Goal: Check status: Check status

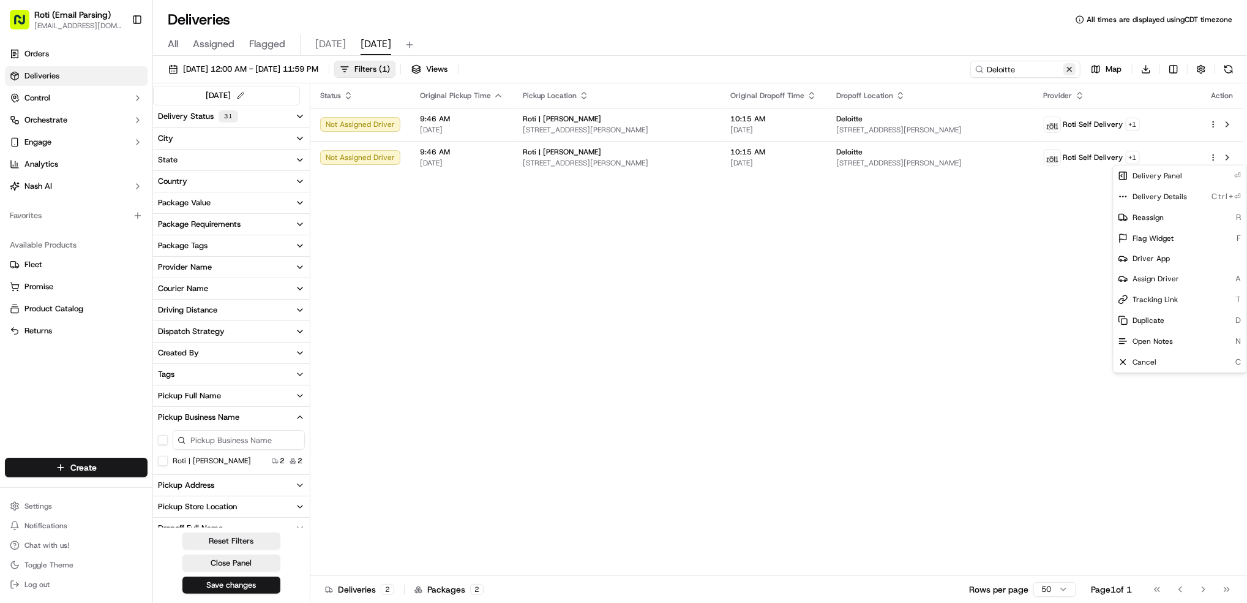
click at [1075, 70] on button at bounding box center [1070, 69] width 12 height 12
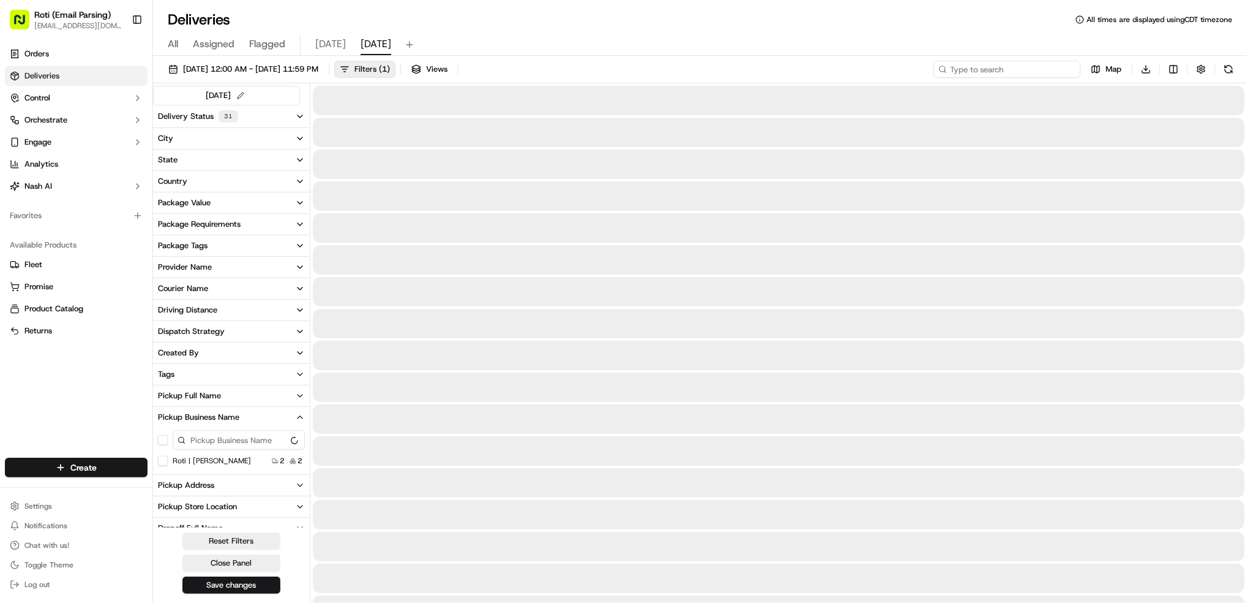
click at [1065, 68] on input at bounding box center [1007, 69] width 147 height 17
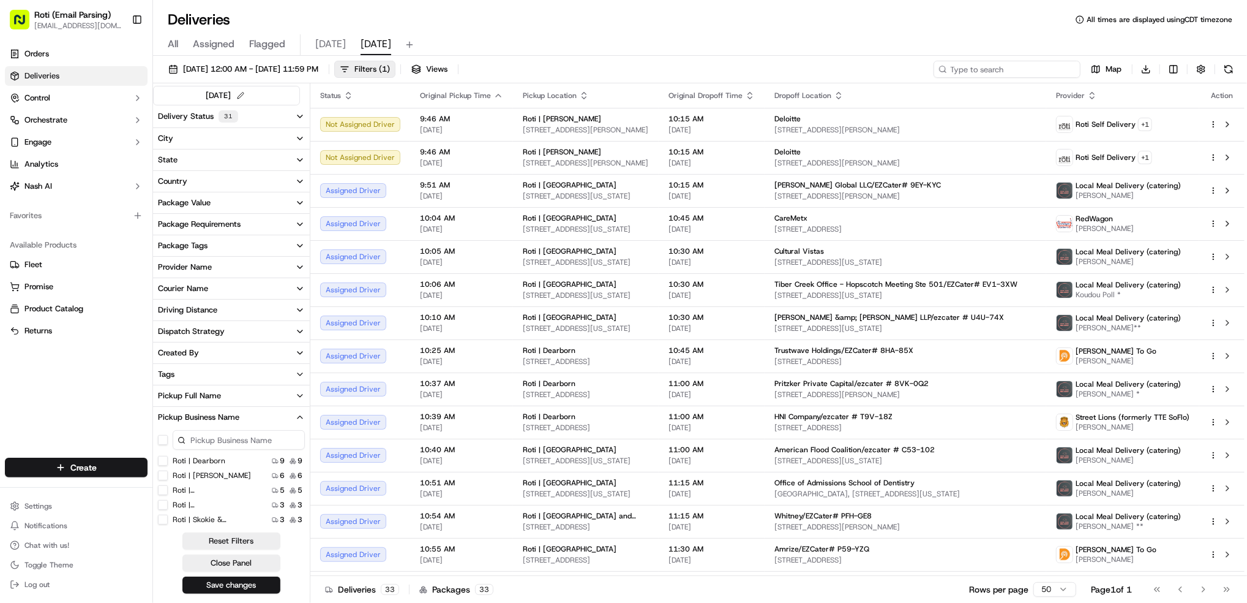
paste input "# W7Q-FVM"
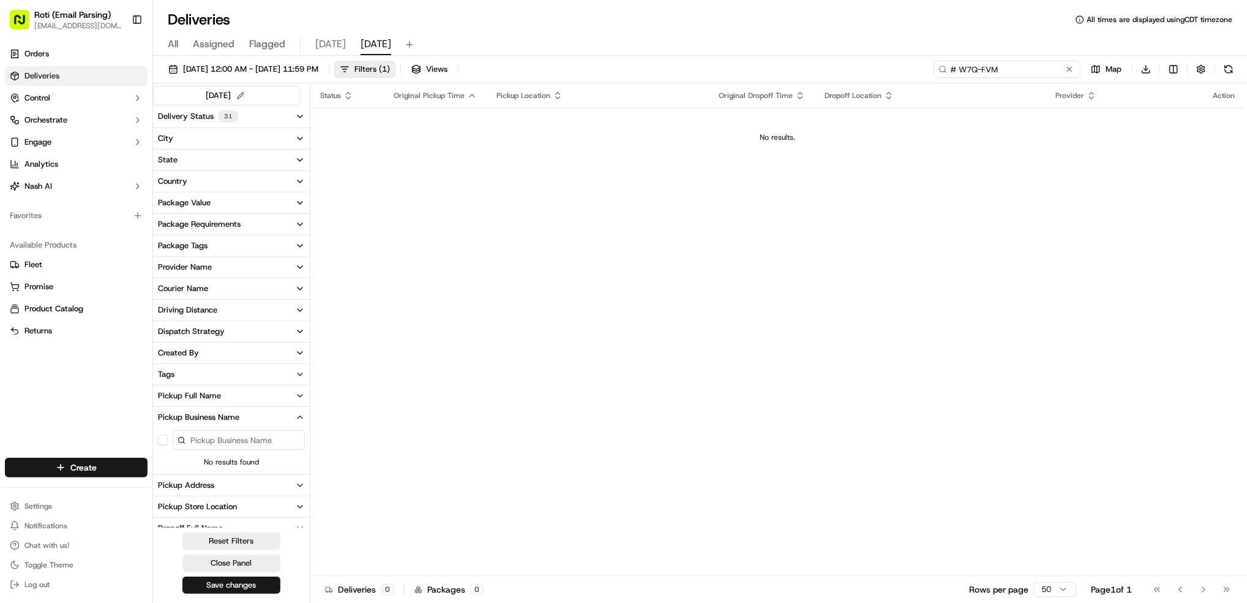
type input "# W7Q-FVM"
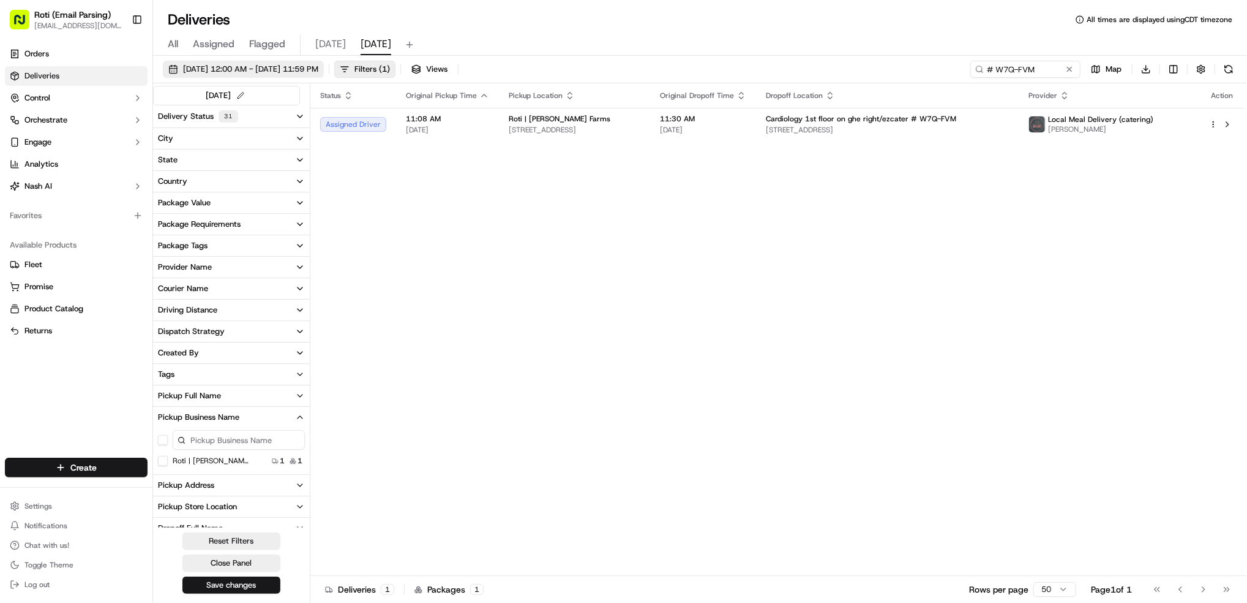
click at [233, 61] on button "[DATE] 12:00 AM - [DATE] 11:59 PM" at bounding box center [243, 69] width 161 height 17
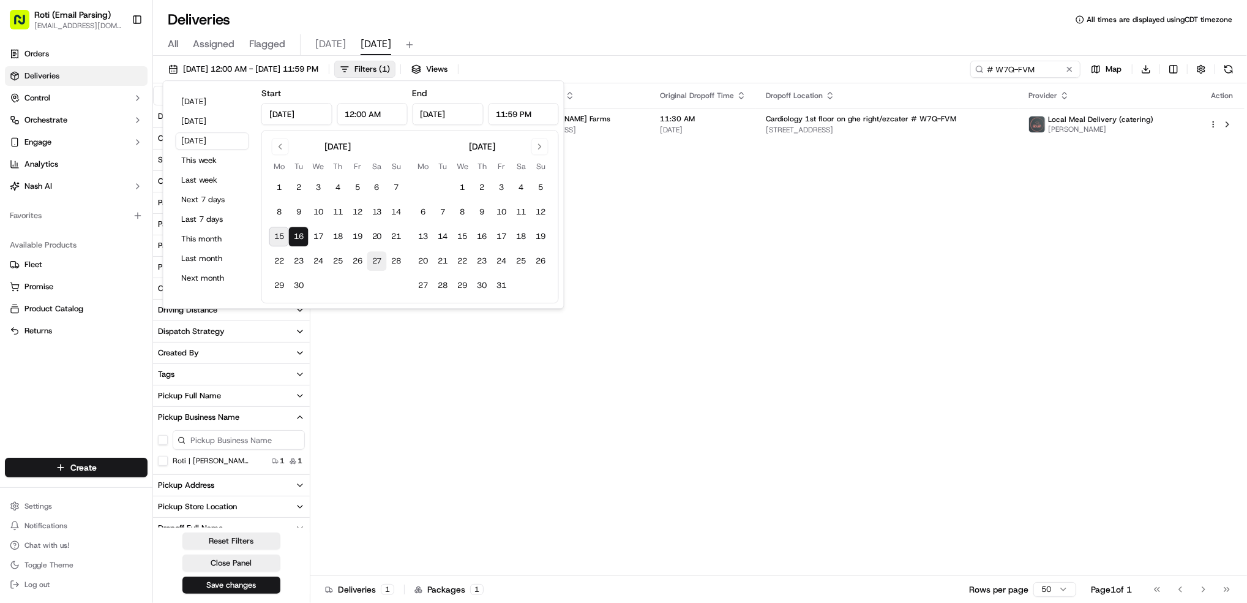
click at [383, 254] on button "27" at bounding box center [377, 261] width 20 height 20
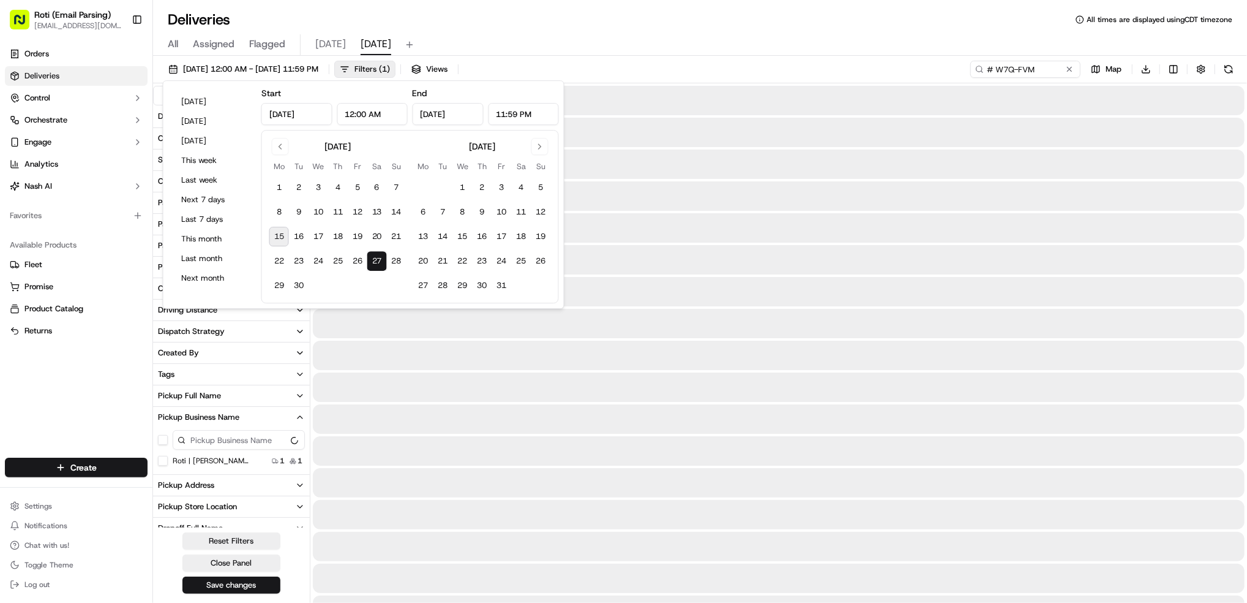
type input "[DATE]"
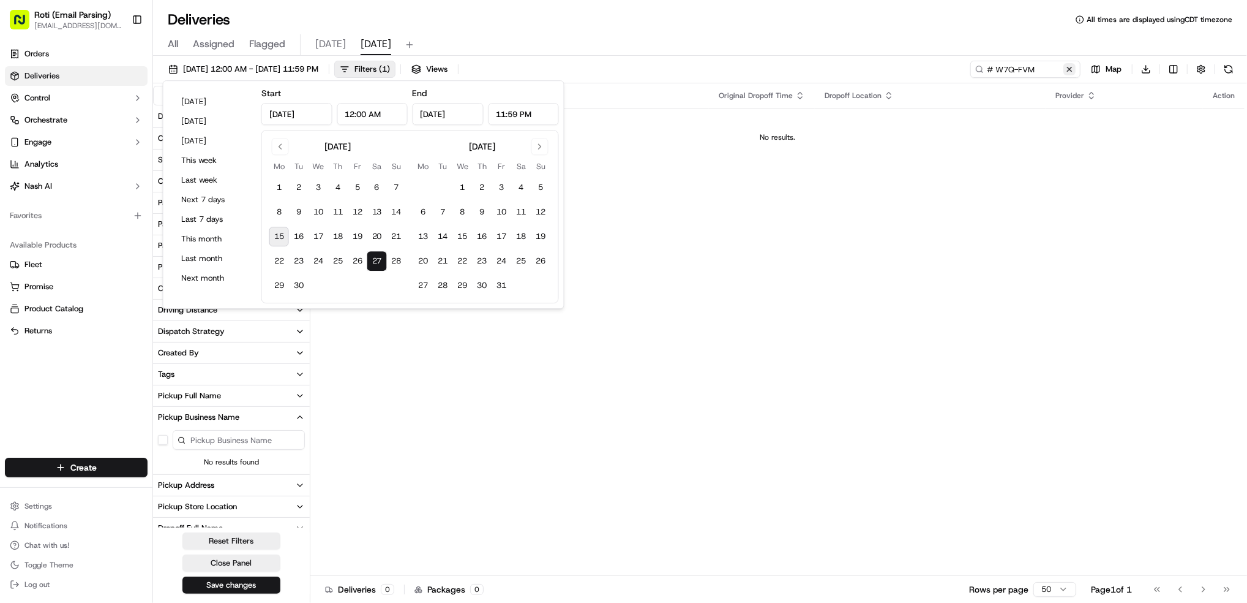
click at [1074, 68] on button at bounding box center [1070, 69] width 12 height 12
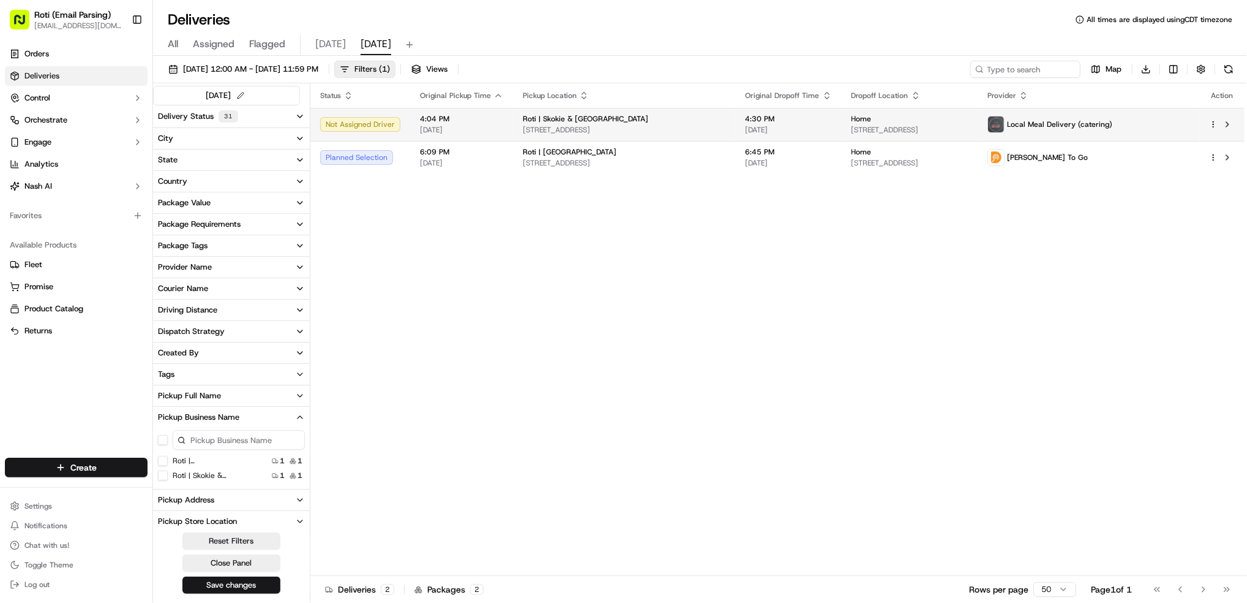
click at [1213, 127] on html "Roti (Email Parsing) [EMAIL_ADDRESS][DOMAIN_NAME] Toggle Sidebar Orders Deliver…" at bounding box center [623, 301] width 1247 height 603
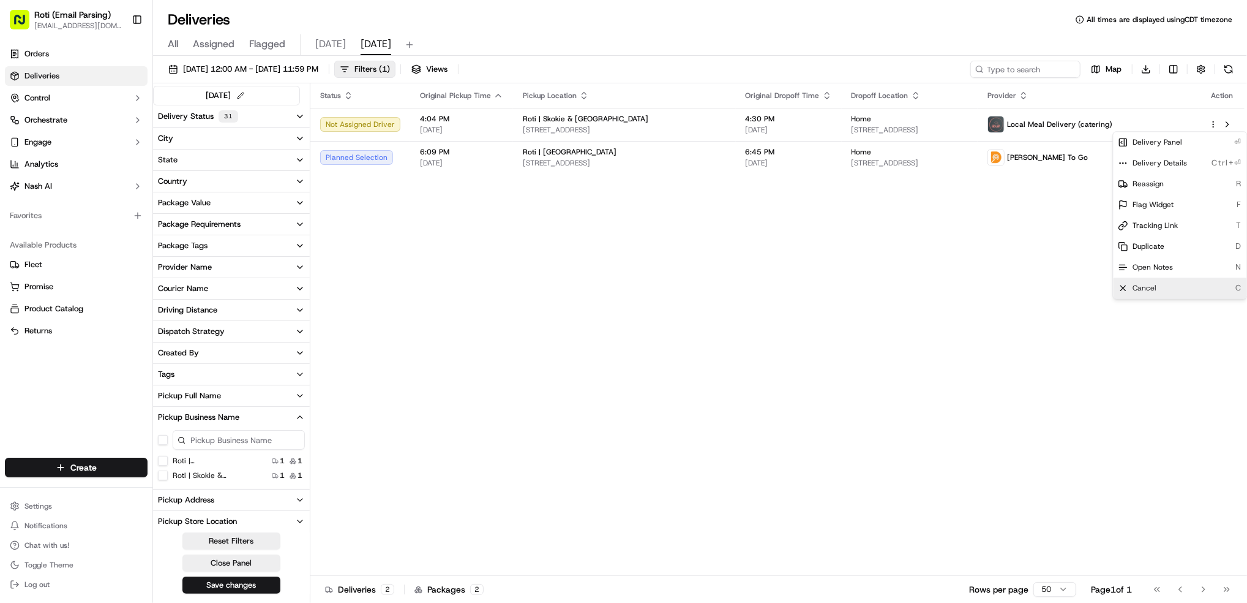
click at [1153, 290] on span "Cancel" at bounding box center [1145, 288] width 24 height 10
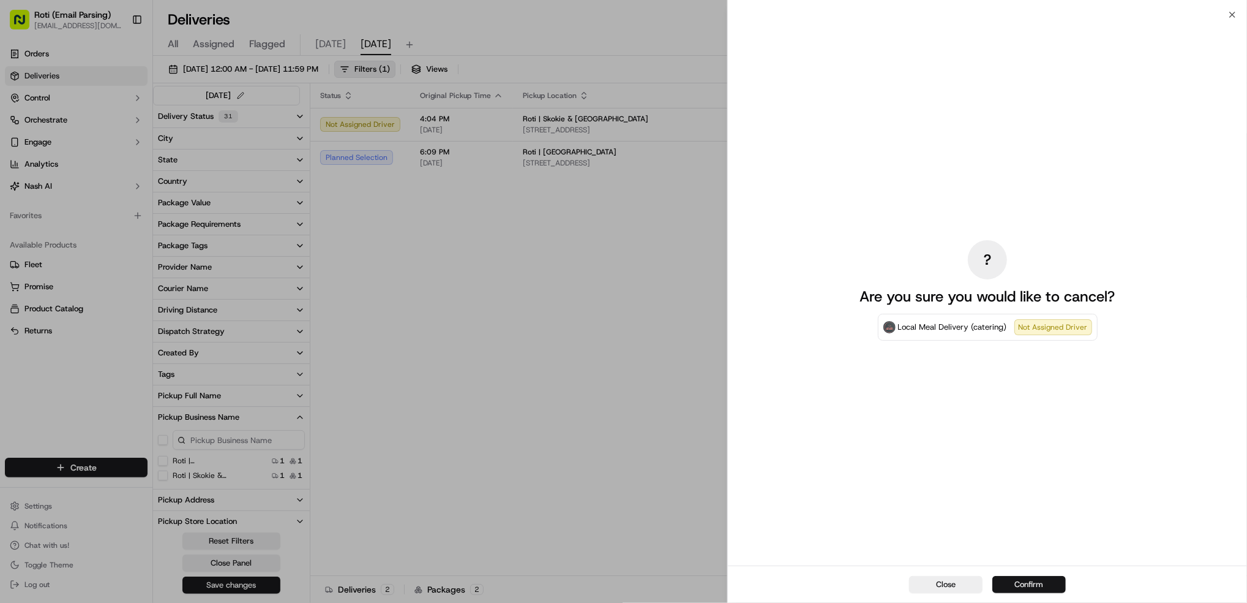
click at [1030, 576] on button "Confirm" at bounding box center [1029, 584] width 73 height 17
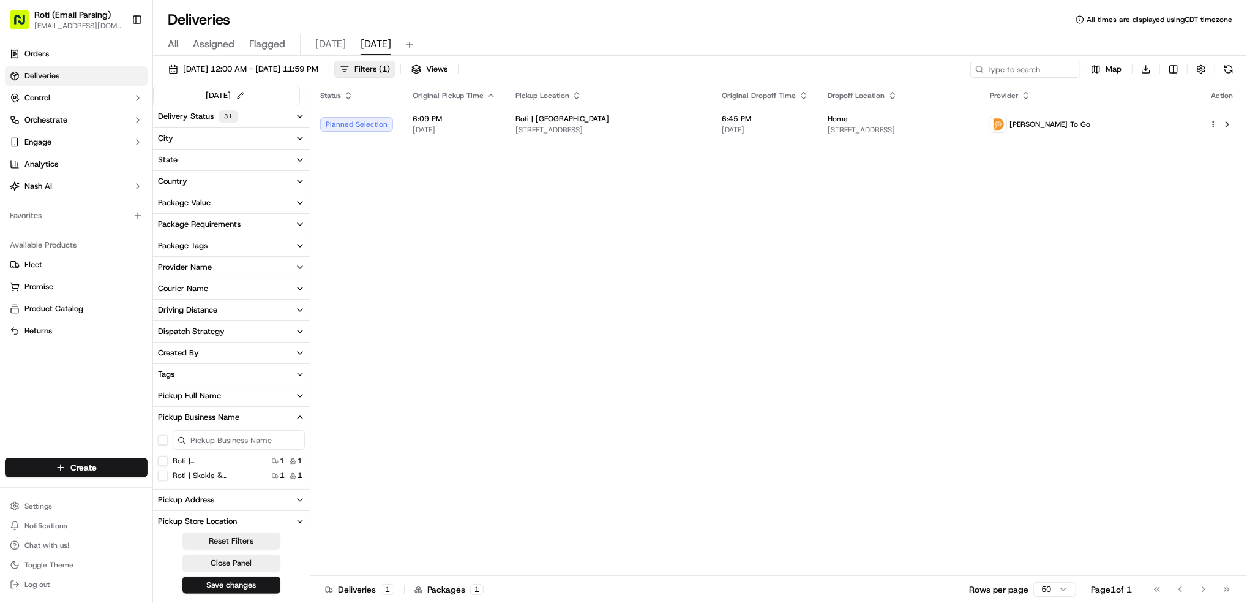
click at [671, 348] on div "Status Original Pickup Time Pickup Location Original Dropoff Time Dropoff Locat…" at bounding box center [777, 329] width 934 height 492
